Goal: Transaction & Acquisition: Purchase product/service

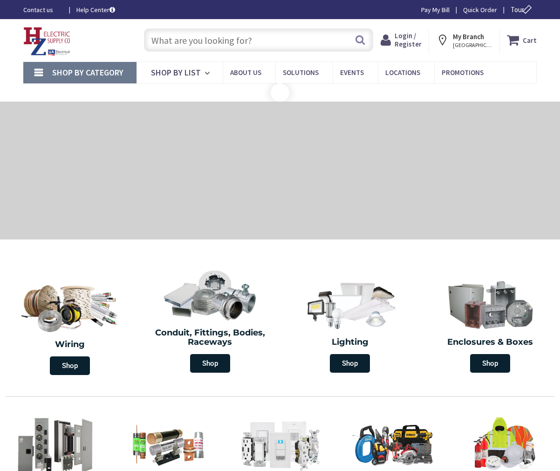
click at [239, 37] on input "text" at bounding box center [258, 39] width 229 height 23
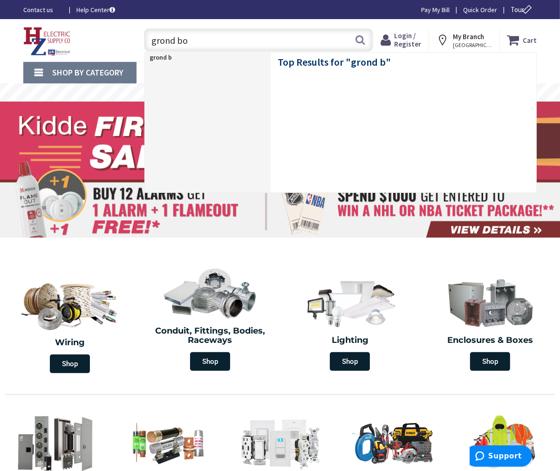
type input "grond box"
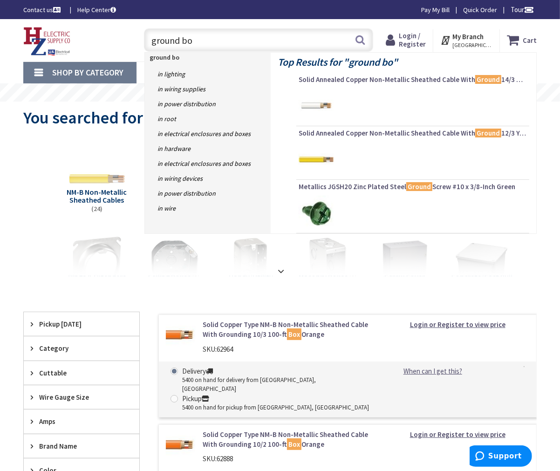
type input "ground box"
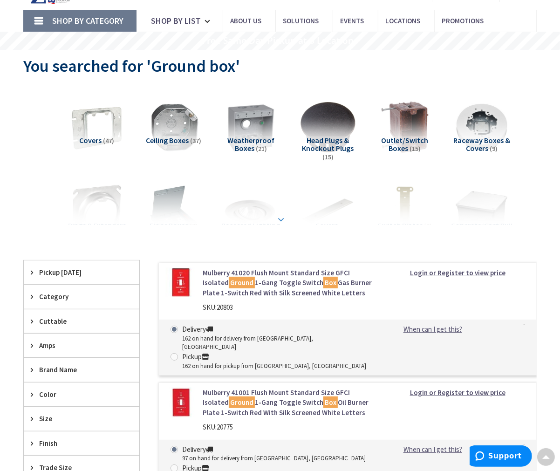
click at [276, 220] on div at bounding box center [280, 198] width 467 height 51
click at [279, 216] on strong at bounding box center [280, 219] width 11 height 10
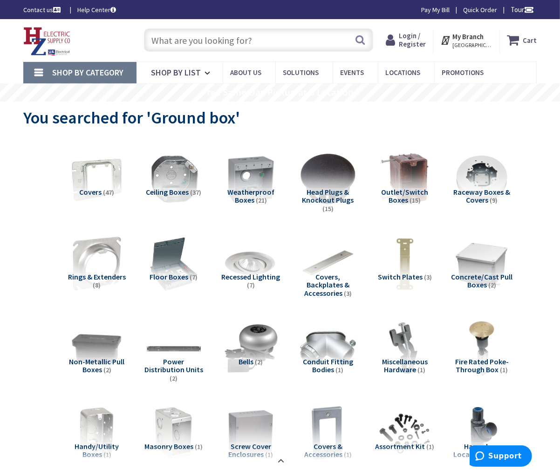
click at [191, 40] on input "text" at bounding box center [258, 39] width 229 height 23
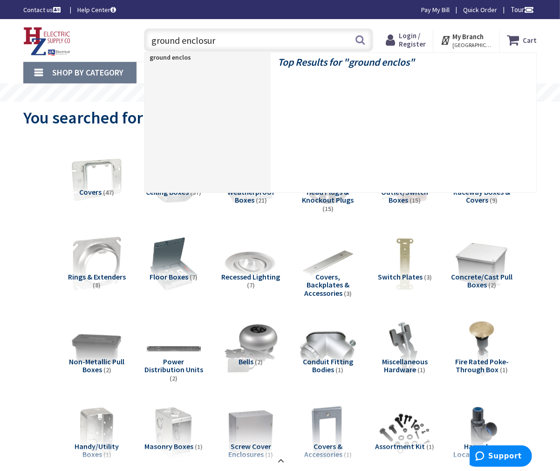
type input "ground enclosure"
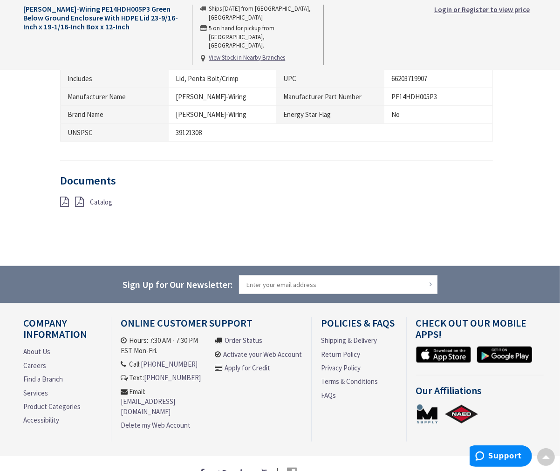
scroll to position [570, 0]
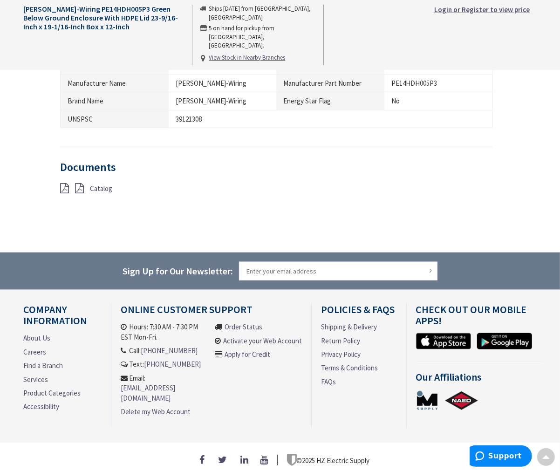
click at [88, 184] on div "Catalog" at bounding box center [127, 189] width 149 height 12
click at [95, 187] on span "Catalog" at bounding box center [101, 188] width 22 height 9
click at [62, 187] on icon at bounding box center [64, 188] width 9 height 10
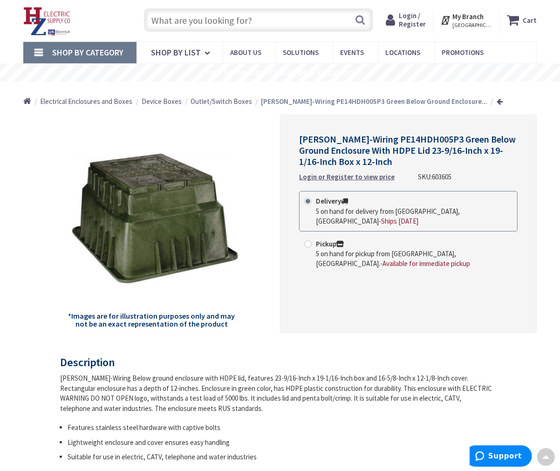
scroll to position [0, 0]
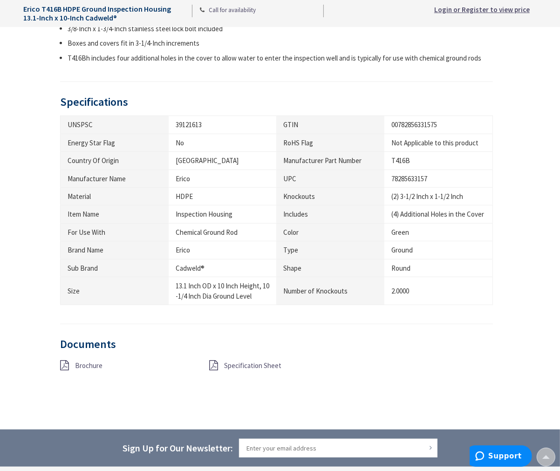
scroll to position [466, 0]
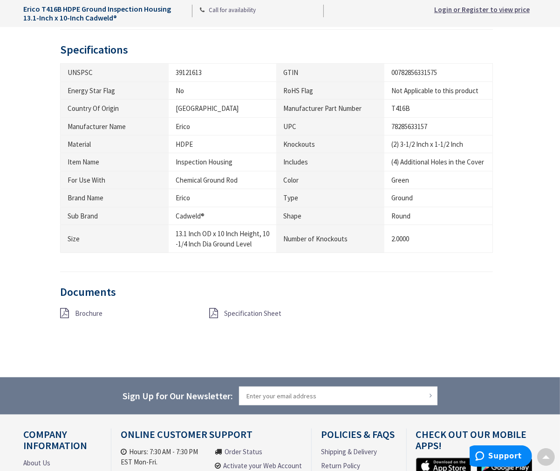
click at [68, 311] on icon at bounding box center [64, 313] width 9 height 10
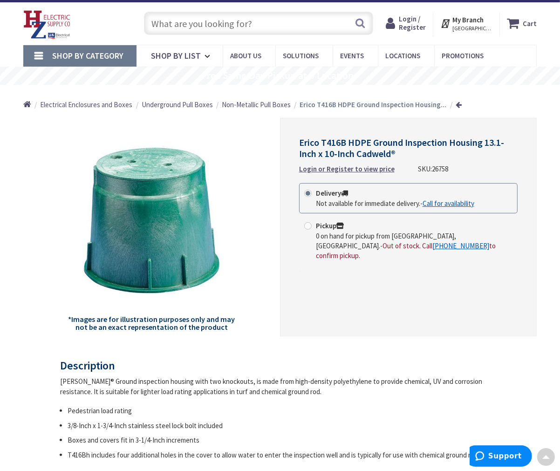
scroll to position [0, 0]
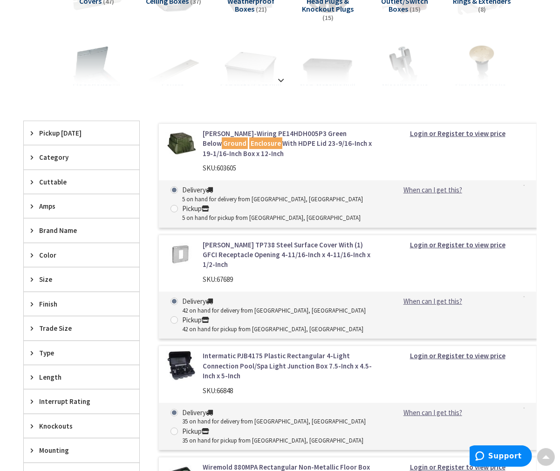
scroll to position [52, 0]
